Goal: Check status

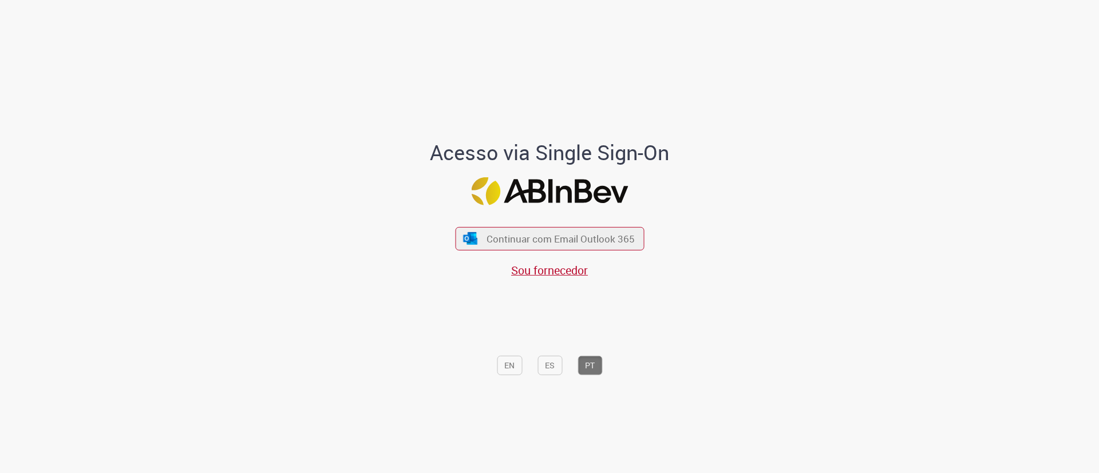
click at [484, 226] on div "Continuar com Email Outlook 365 Sou fornecedor" at bounding box center [549, 247] width 189 height 64
click at [480, 231] on button "Continuar com Email Outlook 365" at bounding box center [549, 239] width 193 height 24
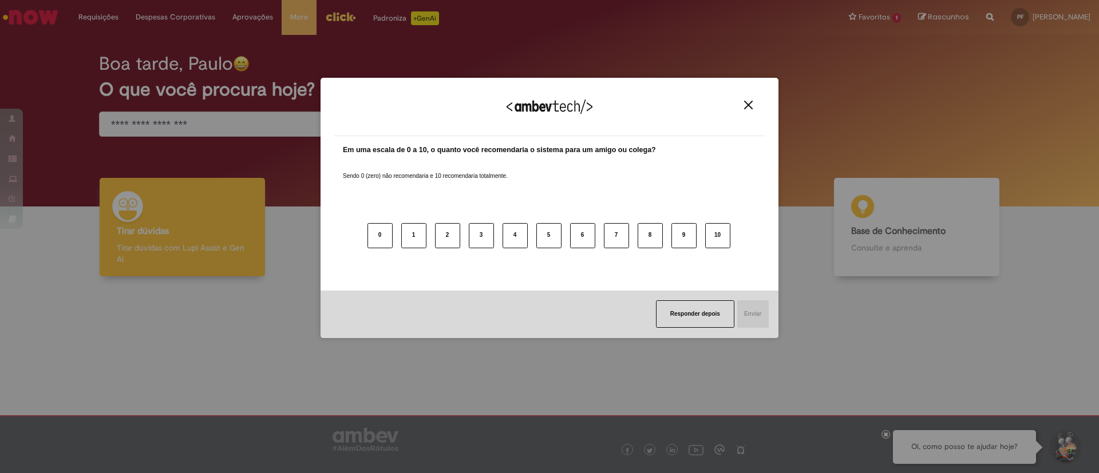
click at [753, 102] on button "Close" at bounding box center [748, 105] width 15 height 10
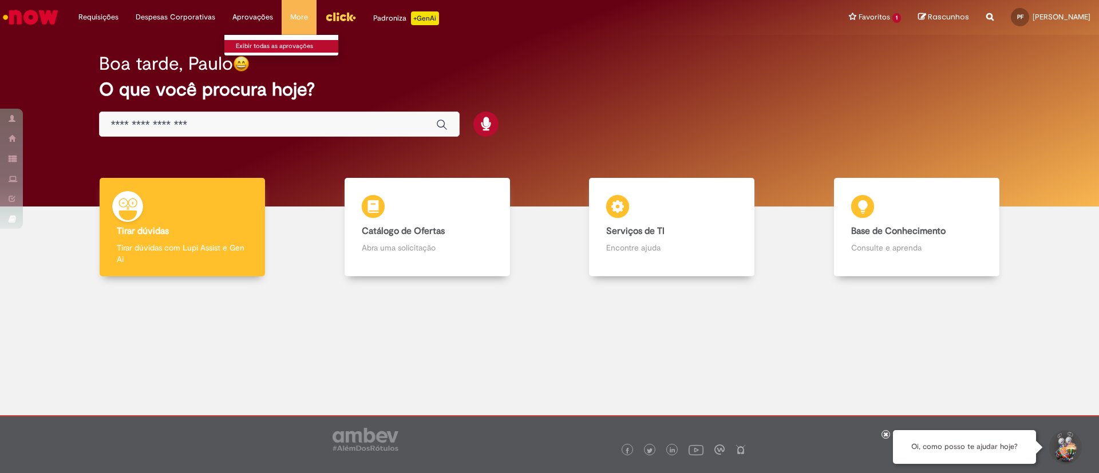
click at [252, 45] on link "Exibir todas as aprovações" at bounding box center [287, 46] width 126 height 13
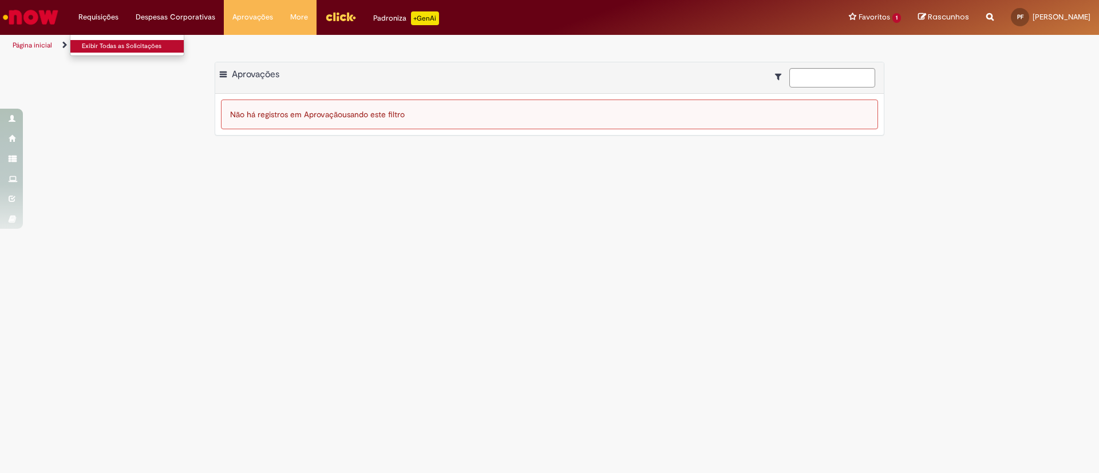
click at [111, 43] on link "Exibir Todas as Solicitações" at bounding box center [133, 46] width 126 height 13
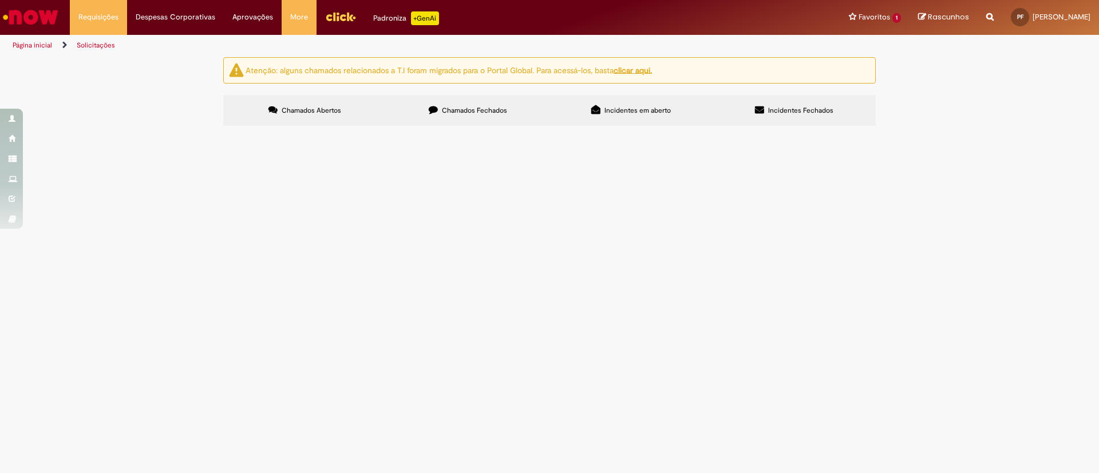
click at [340, 22] on img "Menu Cabeçalho" at bounding box center [340, 16] width 31 height 17
click at [236, 46] on link "Exibir todas as aprovações" at bounding box center [287, 46] width 126 height 13
